Goal: Task Accomplishment & Management: Use online tool/utility

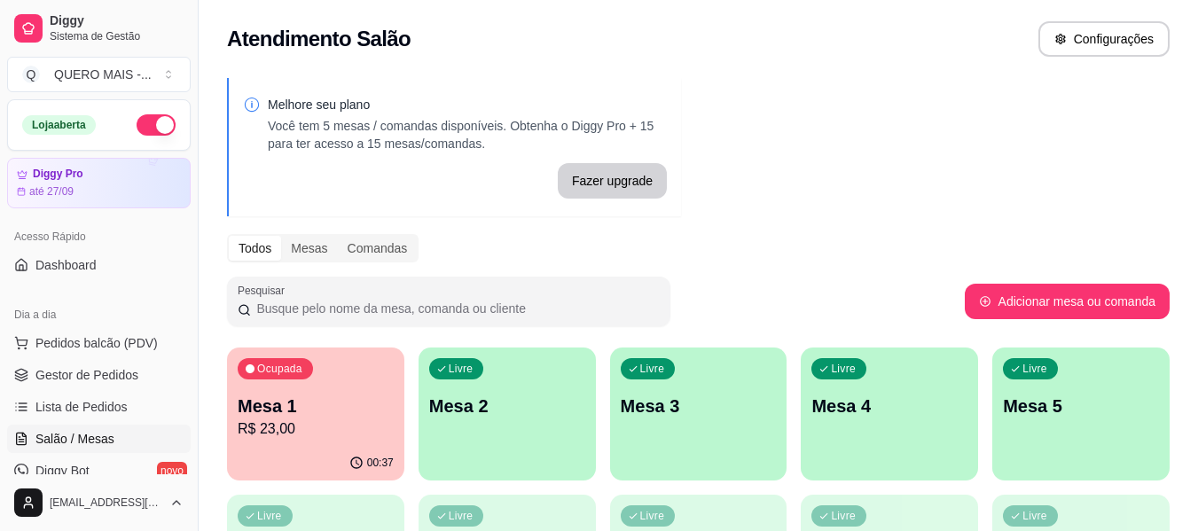
click at [339, 433] on p "R$ 23,00" at bounding box center [316, 428] width 156 height 21
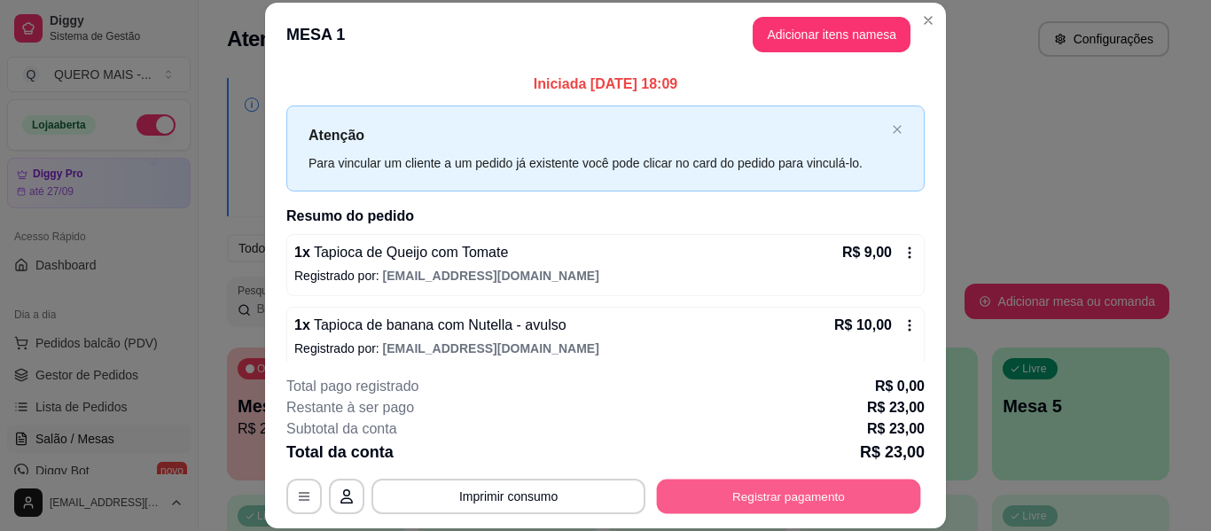
click at [803, 496] on button "Registrar pagamento" at bounding box center [789, 497] width 264 height 35
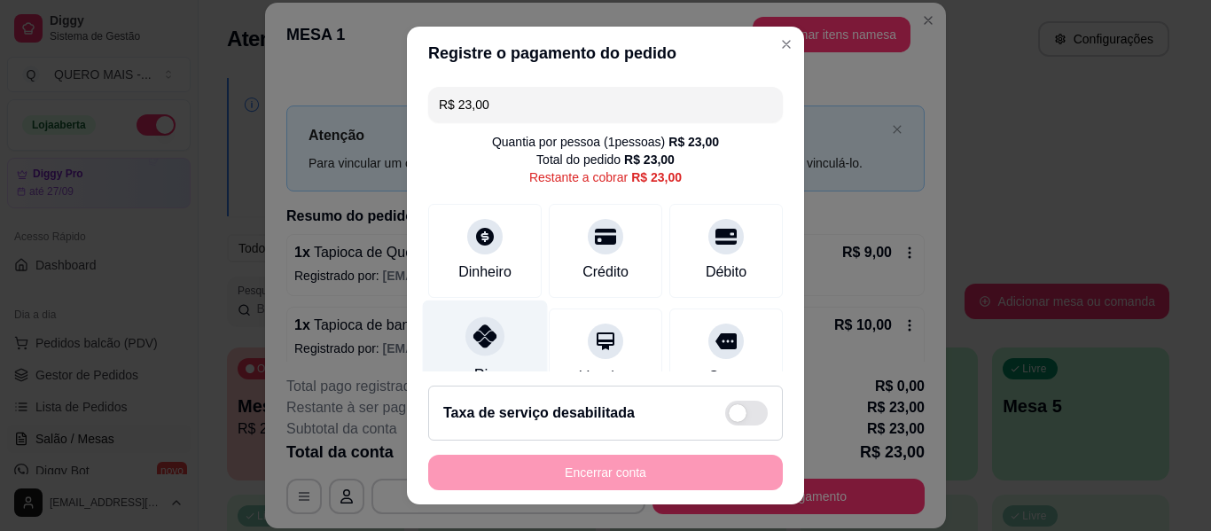
click at [493, 335] on div at bounding box center [484, 335] width 39 height 39
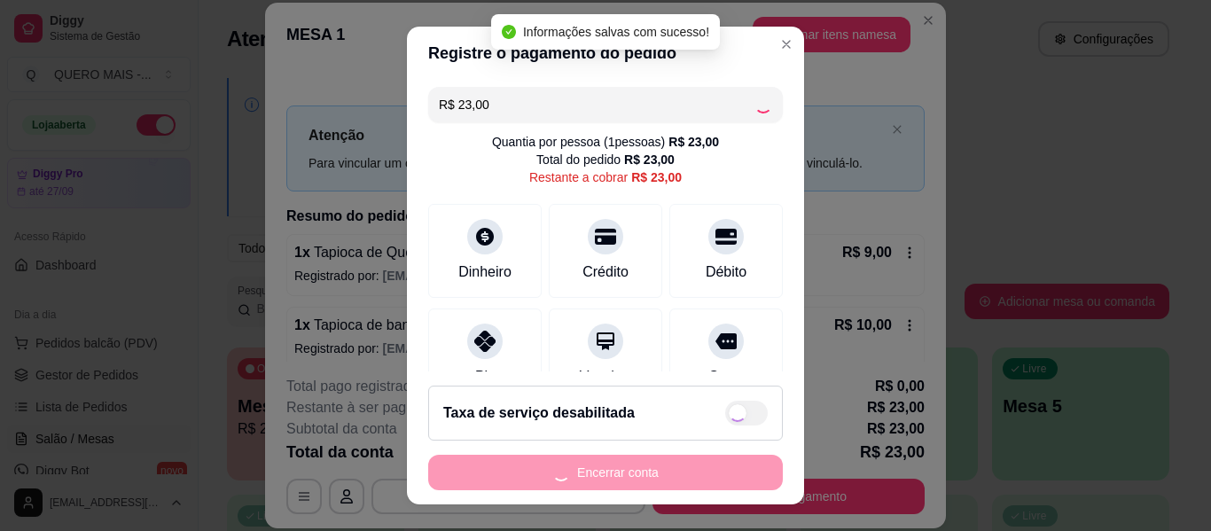
type input "R$ 0,00"
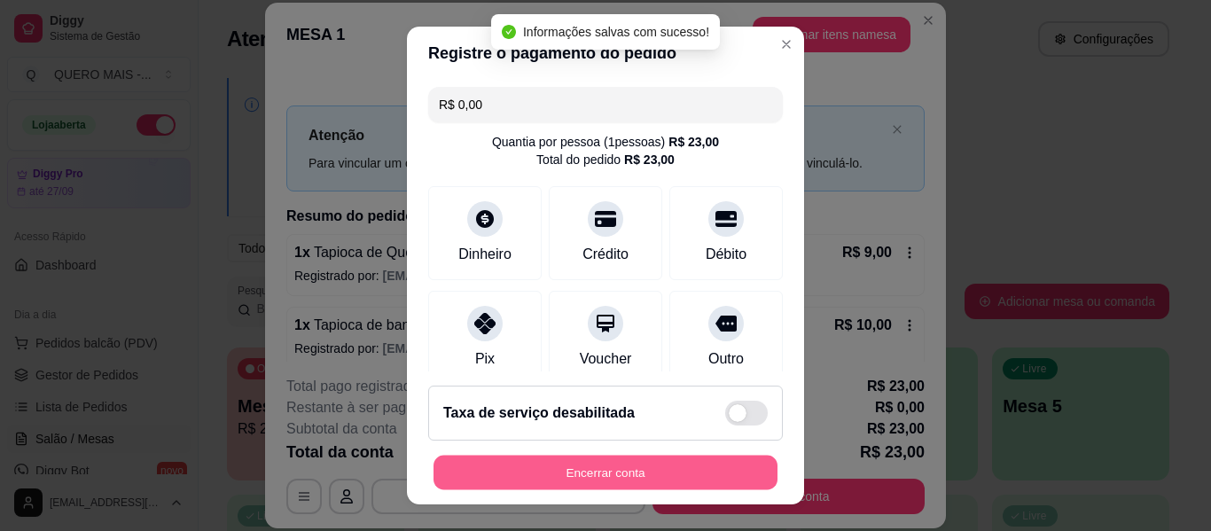
click at [579, 478] on button "Encerrar conta" at bounding box center [605, 473] width 344 height 35
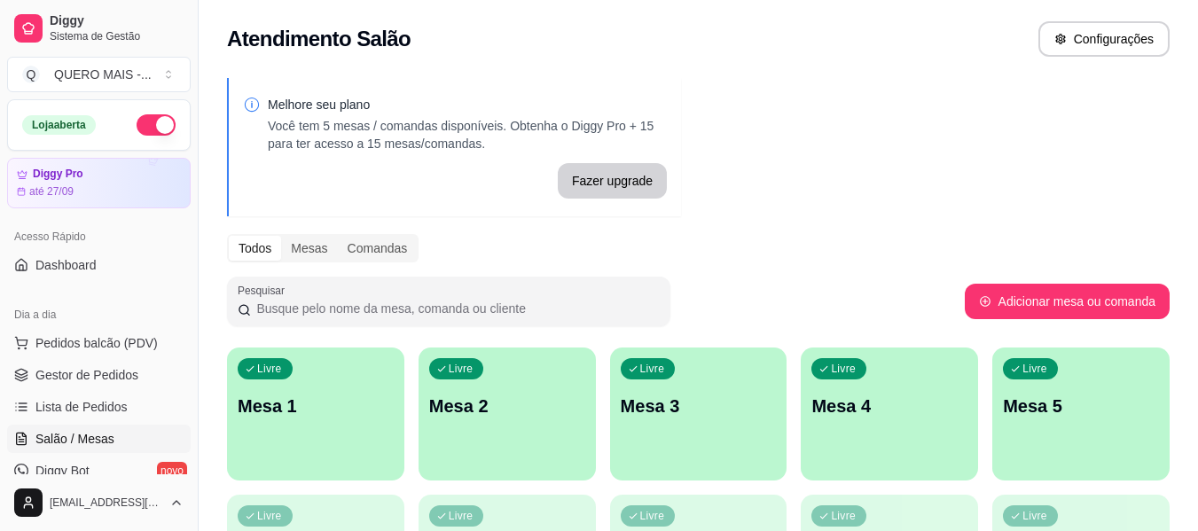
click at [292, 437] on div "Livre Mesa 1" at bounding box center [315, 403] width 177 height 112
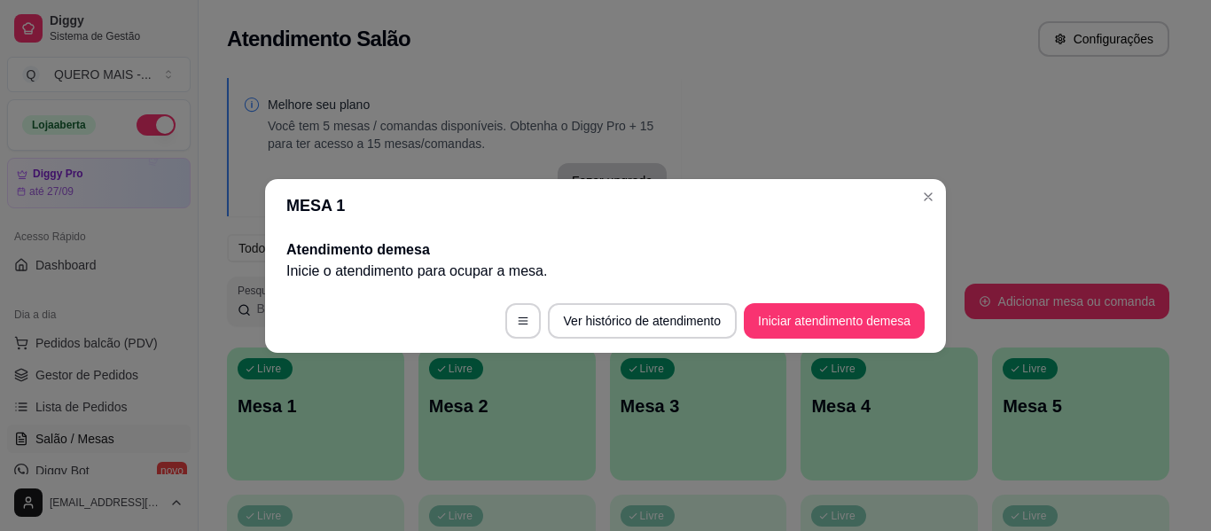
click at [854, 351] on footer "Ver histórico de atendimento Iniciar atendimento de mesa" at bounding box center [605, 321] width 681 height 64
click at [852, 329] on button "Iniciar atendimento de mesa" at bounding box center [834, 320] width 181 height 35
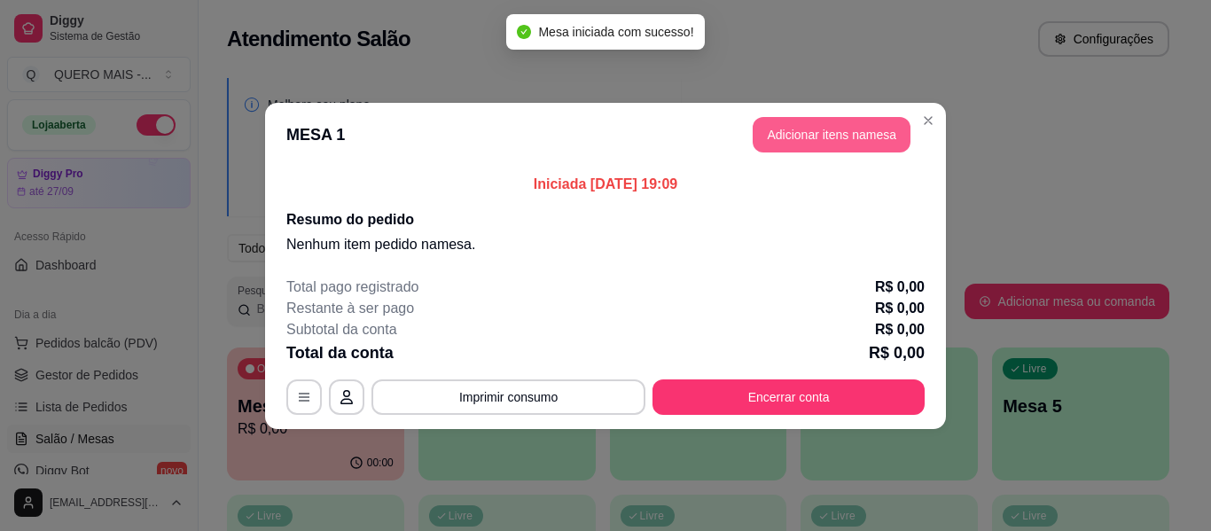
click at [846, 126] on button "Adicionar itens na mesa" at bounding box center [832, 134] width 158 height 35
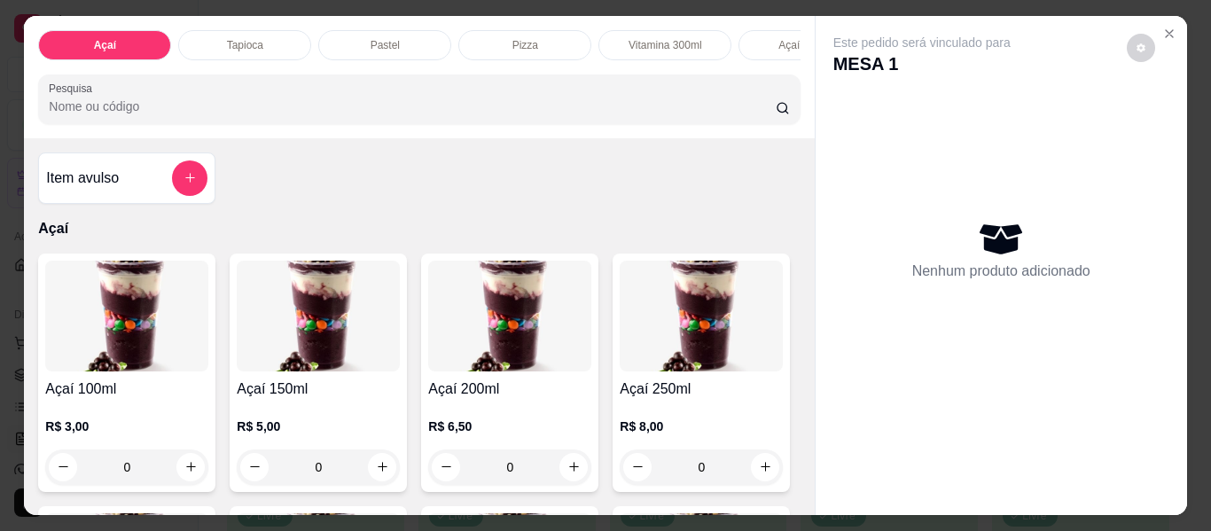
scroll to position [48, 0]
